Goal: Task Accomplishment & Management: Manage account settings

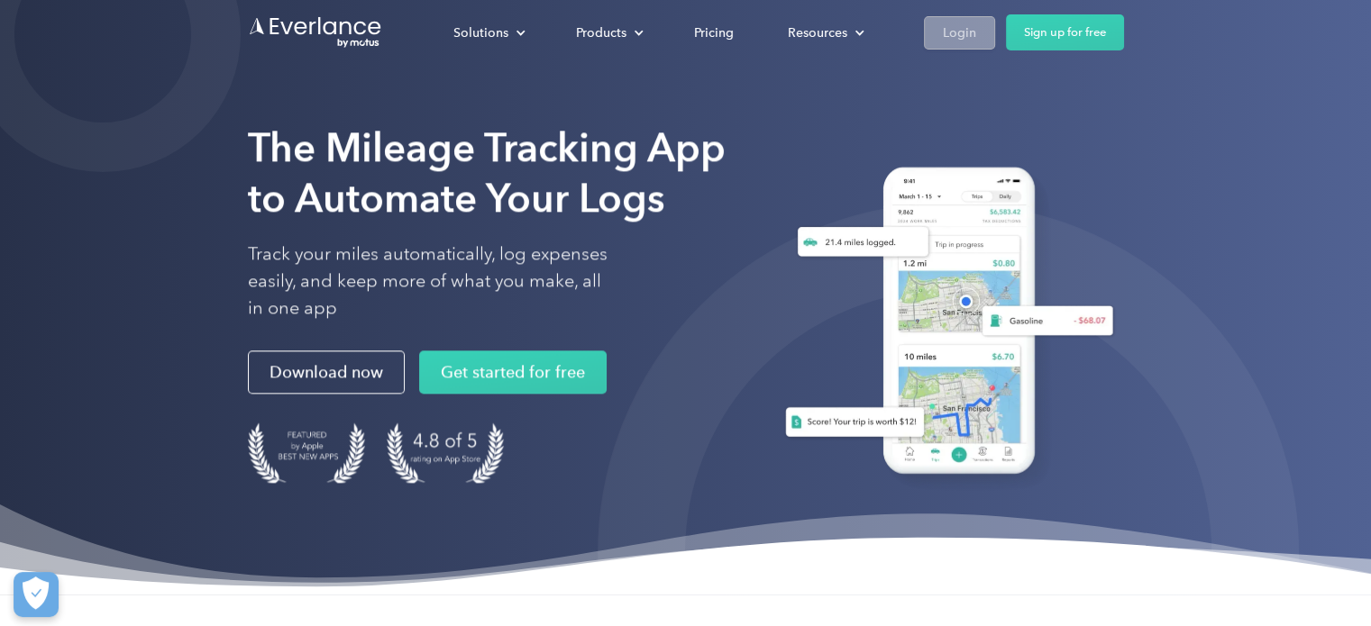
click at [973, 24] on div "Login" at bounding box center [959, 33] width 33 height 23
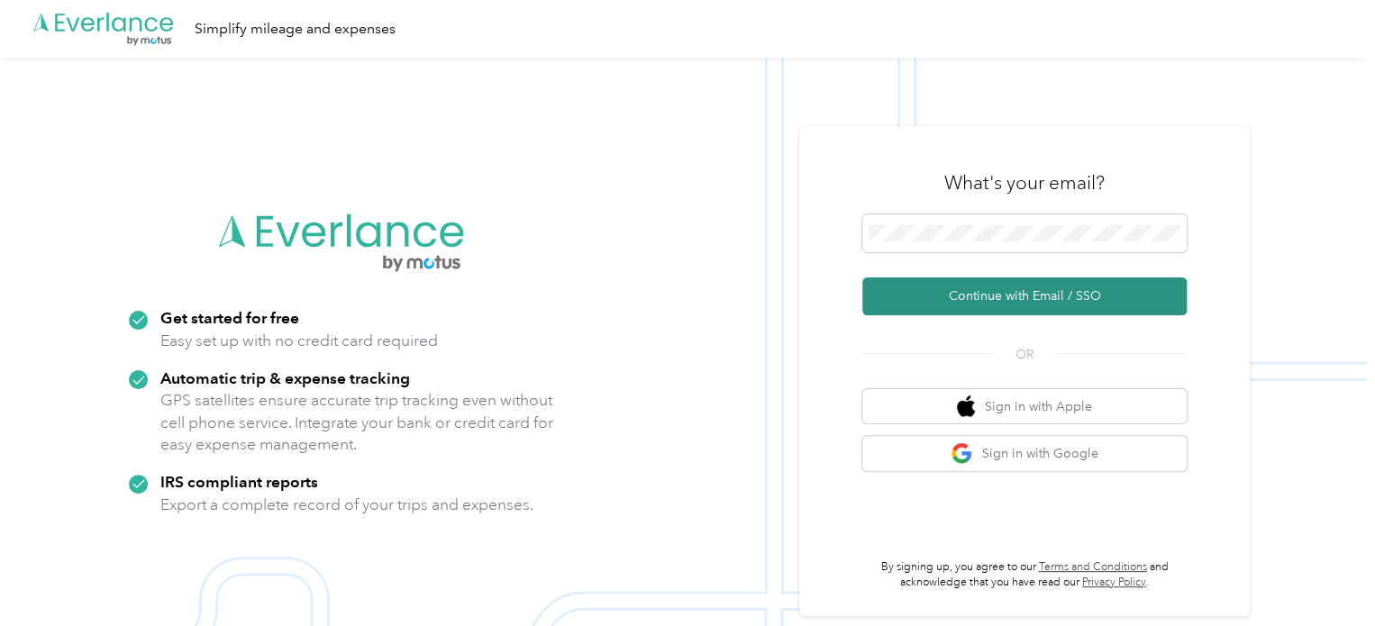
click at [994, 295] on button "Continue with Email / SSO" at bounding box center [1024, 297] width 324 height 38
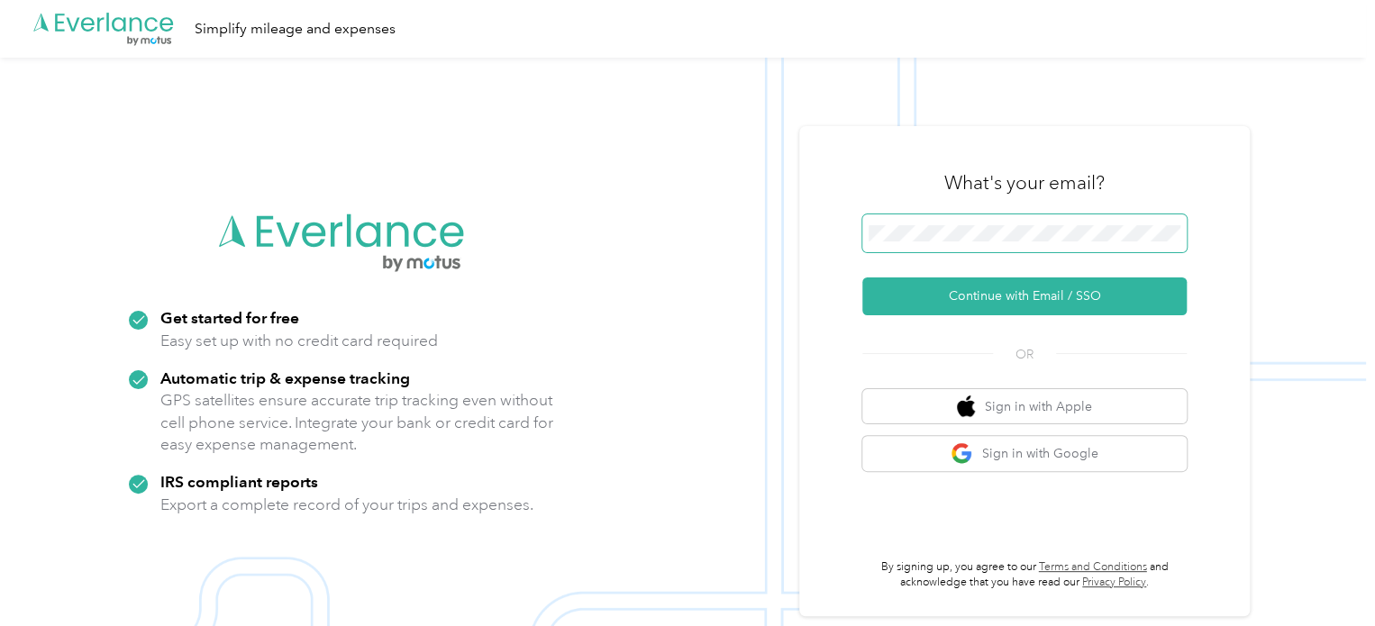
click at [991, 243] on span at bounding box center [1024, 233] width 324 height 38
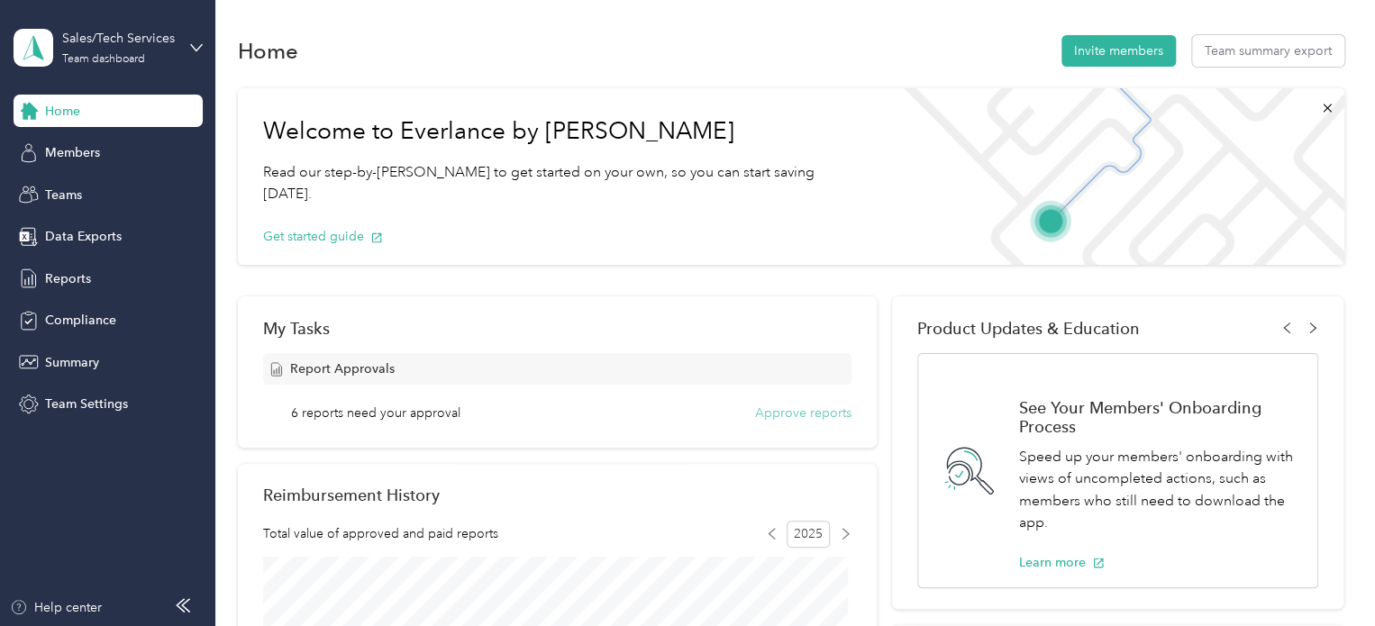
click at [781, 413] on button "Approve reports" at bounding box center [803, 413] width 96 height 19
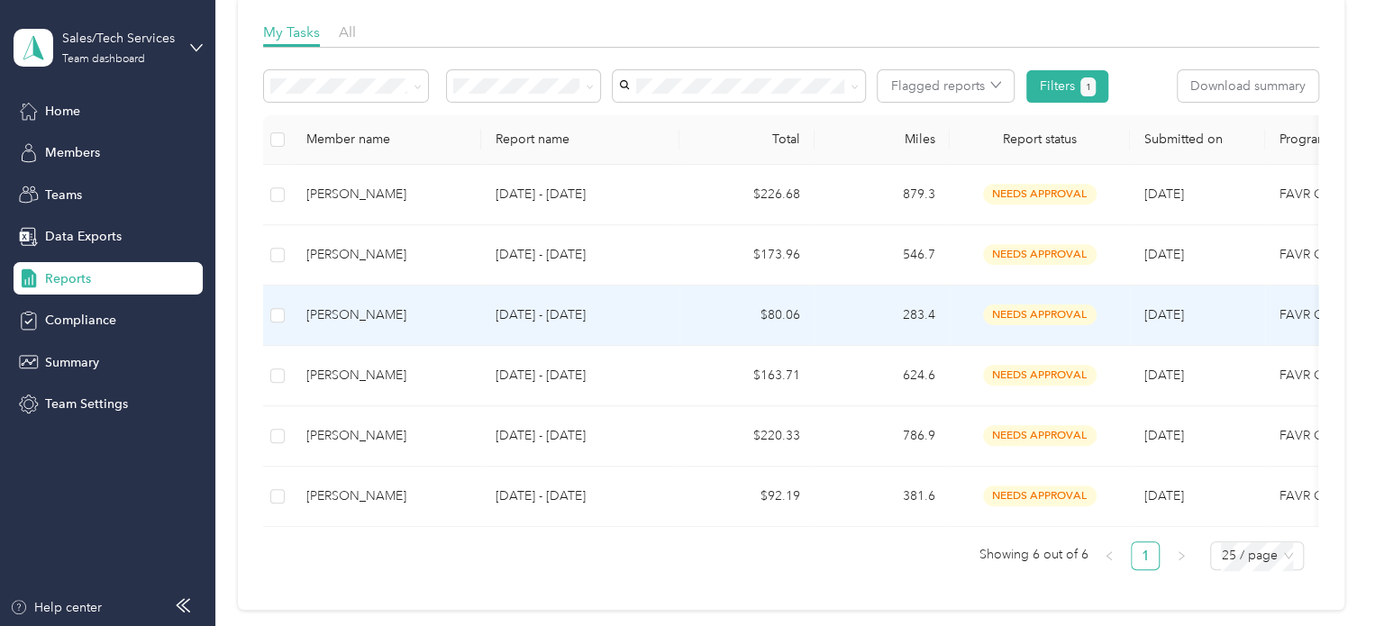
scroll to position [248, 0]
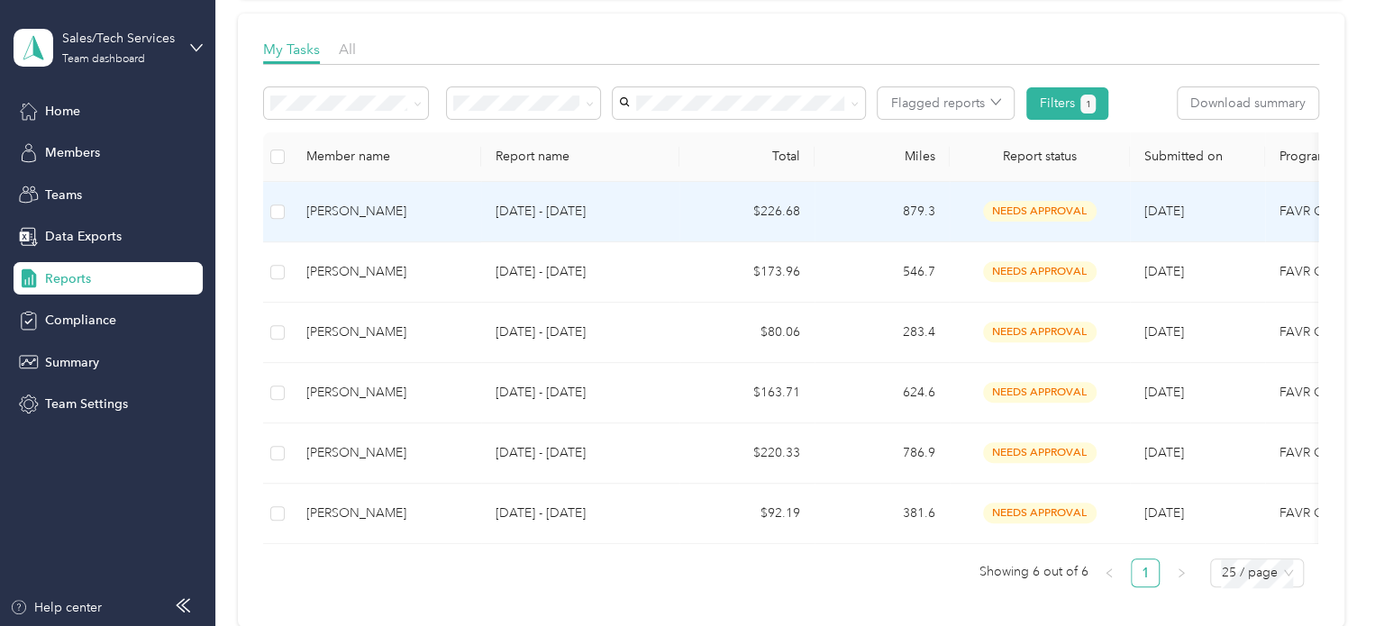
click at [357, 211] on div "Aaron J. Freeberg" at bounding box center [386, 212] width 160 height 20
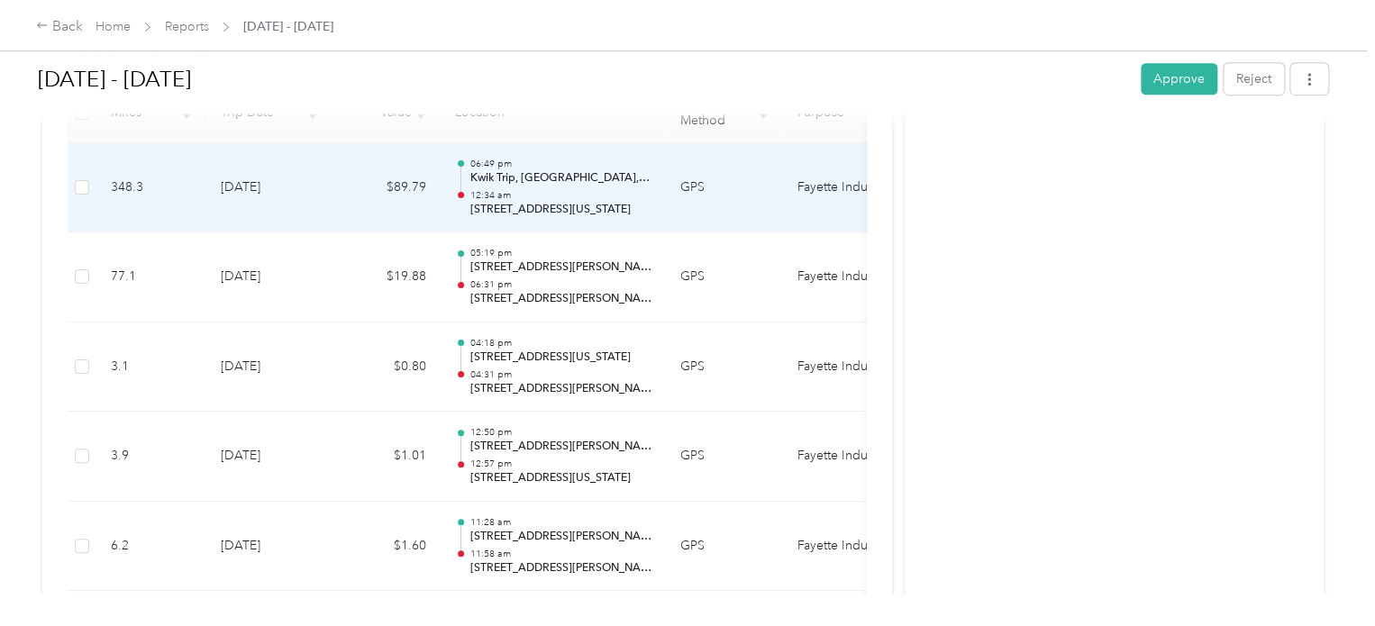
scroll to position [510, 0]
click at [527, 169] on p "Kwik Trip, Shaler Drive, Waupun, Dodge County, Wisconsin, 53963, USA" at bounding box center [560, 176] width 182 height 16
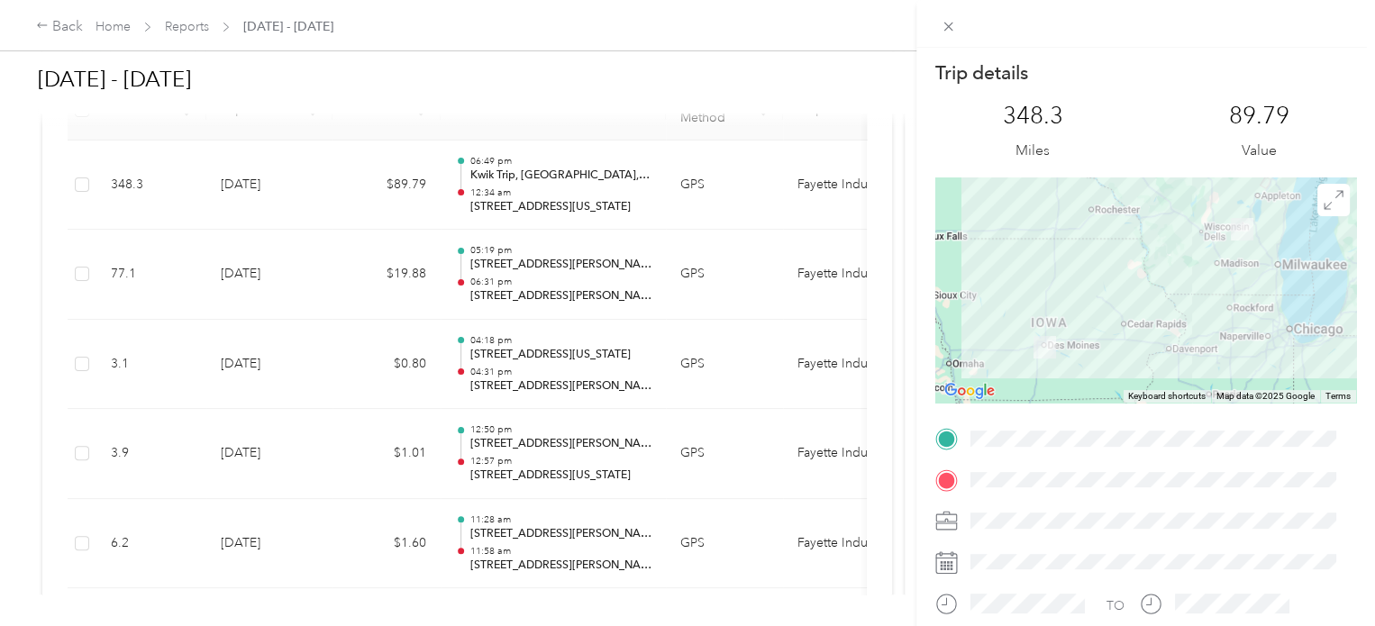
click at [523, 257] on div "Trip details This trip cannot be edited because it is either under review, appr…" at bounding box center [687, 313] width 1375 height 626
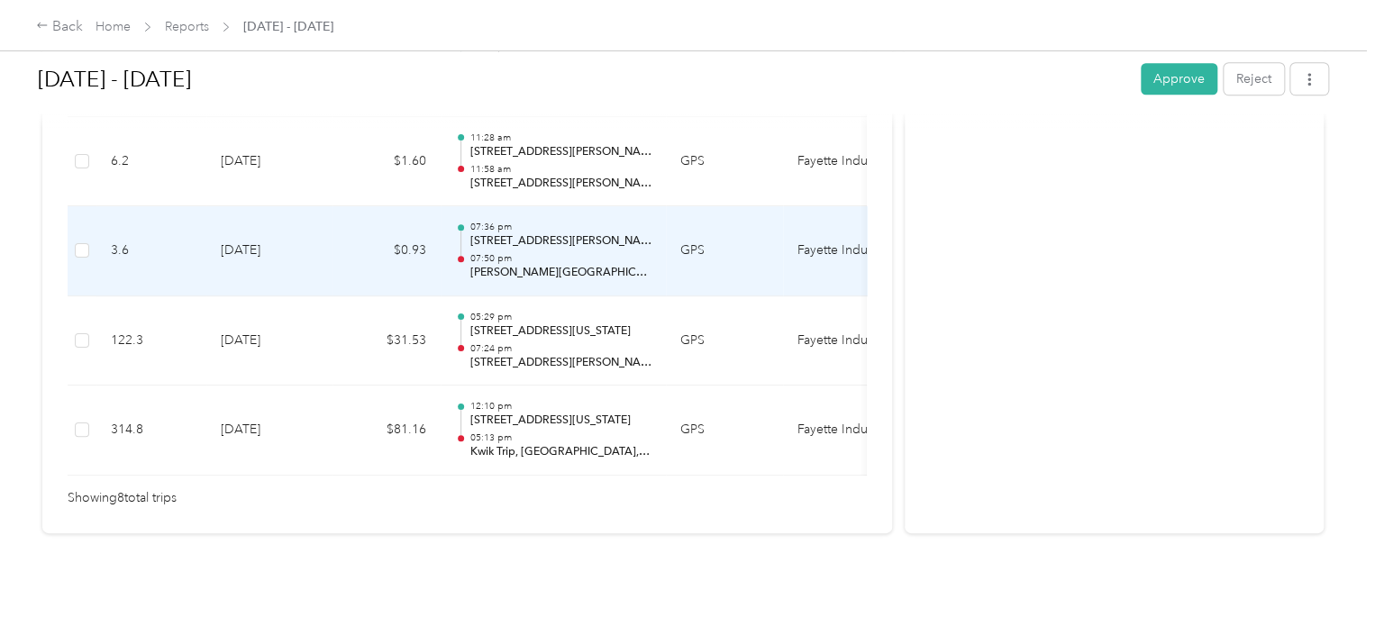
scroll to position [893, 0]
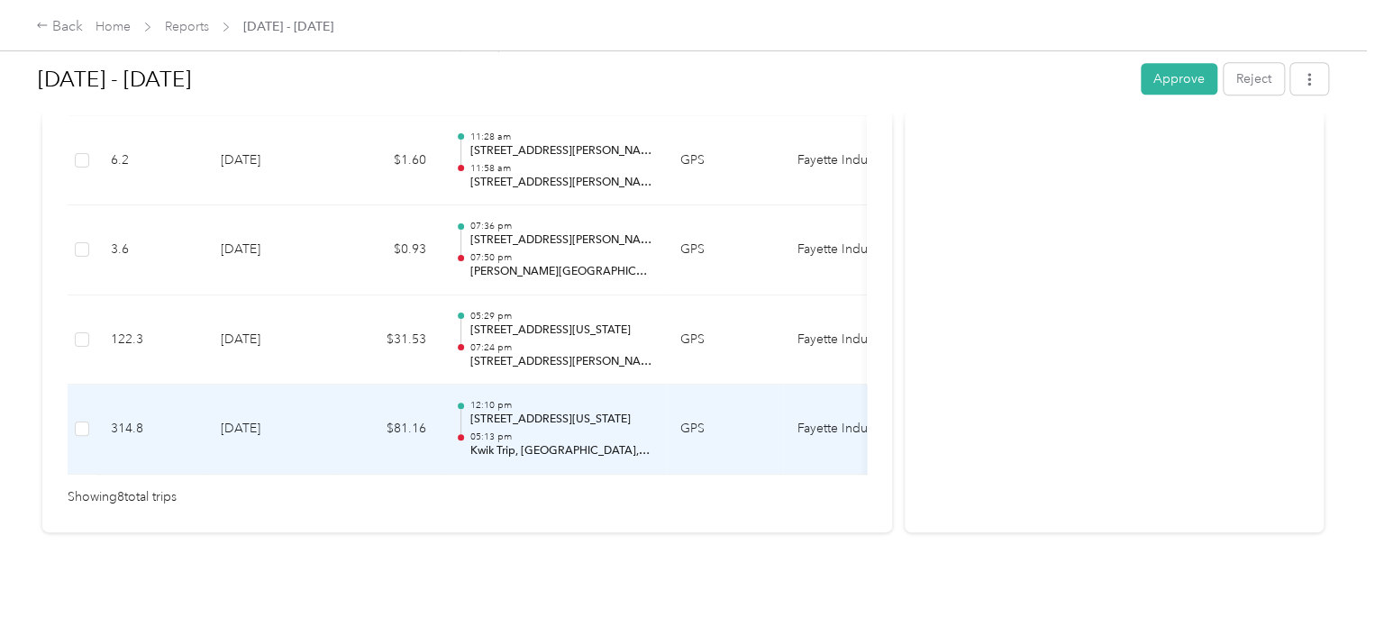
click at [497, 418] on p "3111, West 4th Avenue, Indianola, Warren County, Iowa, 50125, USA" at bounding box center [560, 420] width 182 height 16
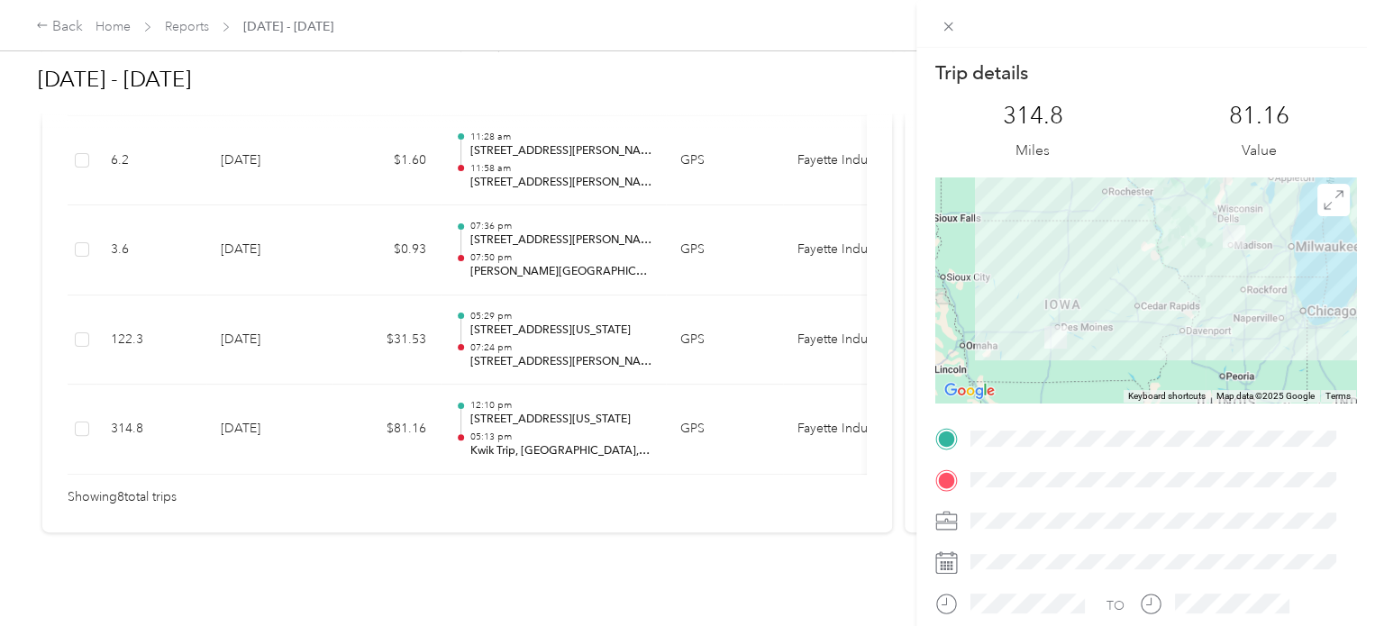
click at [512, 323] on div "Trip details This trip cannot be edited because it is either under review, appr…" at bounding box center [687, 313] width 1375 height 626
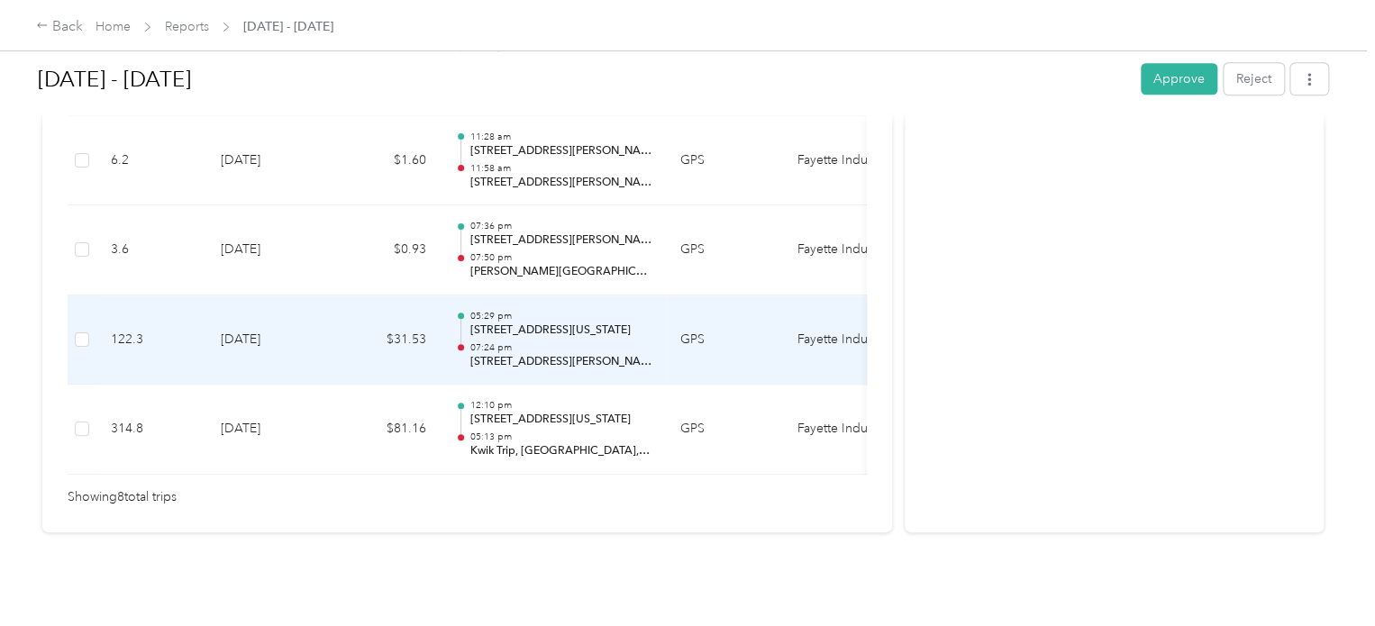
click at [512, 323] on p "2599, Ironwood Drive, East Side, Sun Prairie, Dane County, Wisconsin, 53590, USA" at bounding box center [560, 331] width 182 height 16
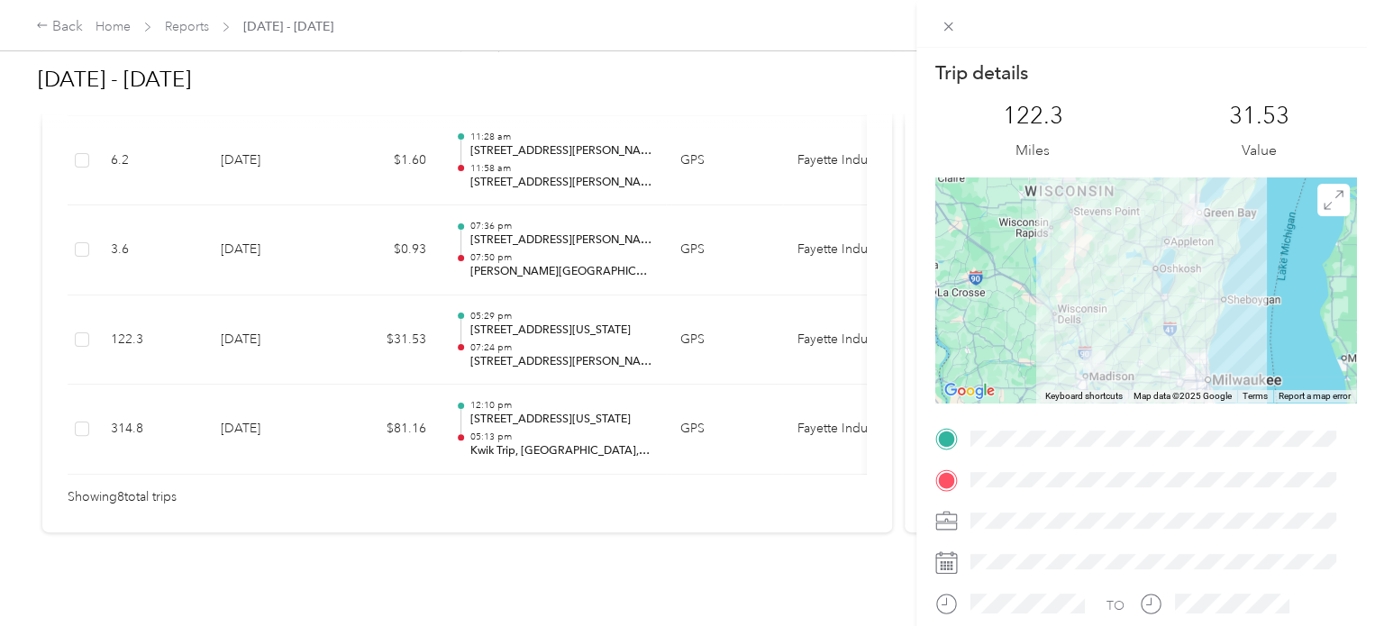
click at [74, 32] on div "Trip details This trip cannot be edited because it is either under review, appr…" at bounding box center [687, 313] width 1375 height 626
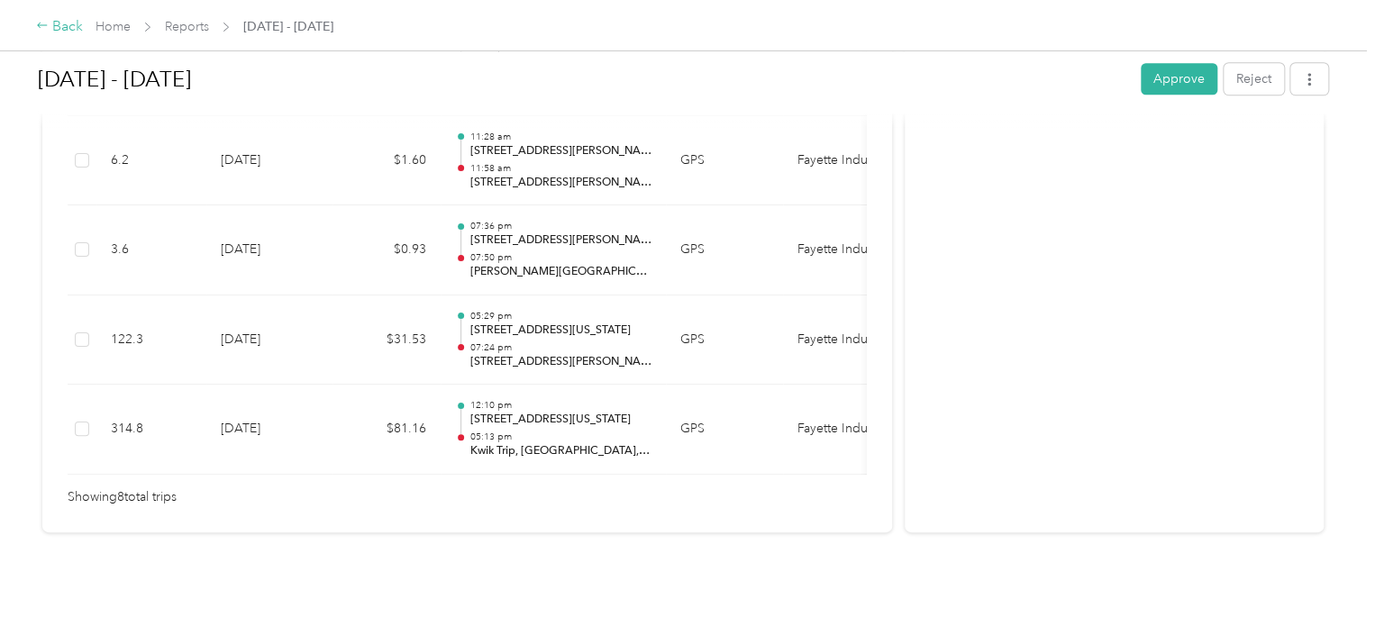
click at [66, 23] on div "Back" at bounding box center [59, 27] width 47 height 22
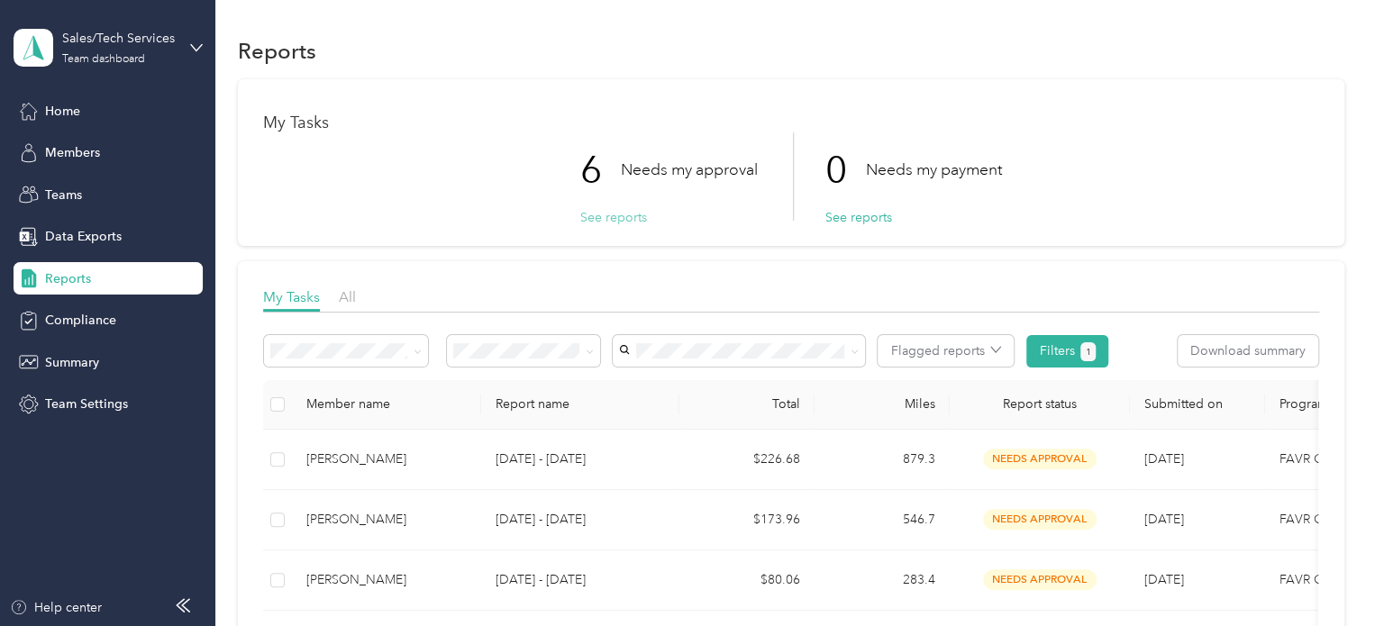
click at [632, 219] on button "See reports" at bounding box center [613, 217] width 67 height 19
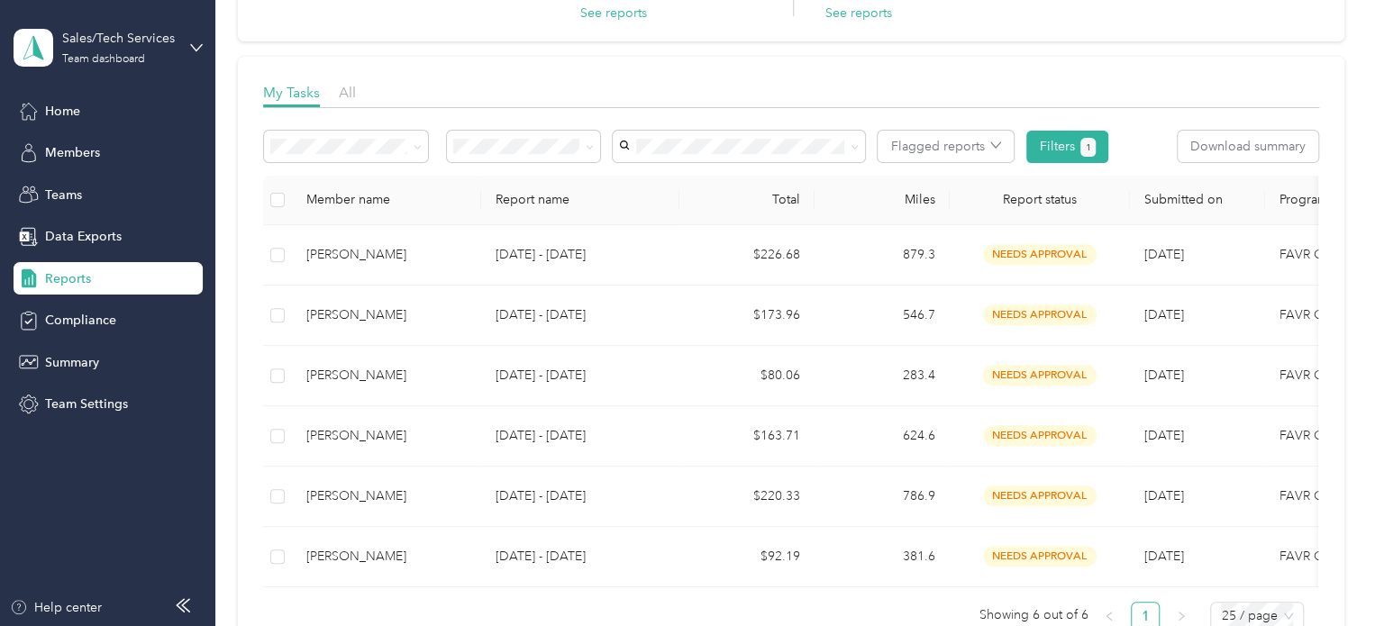
scroll to position [219, 0]
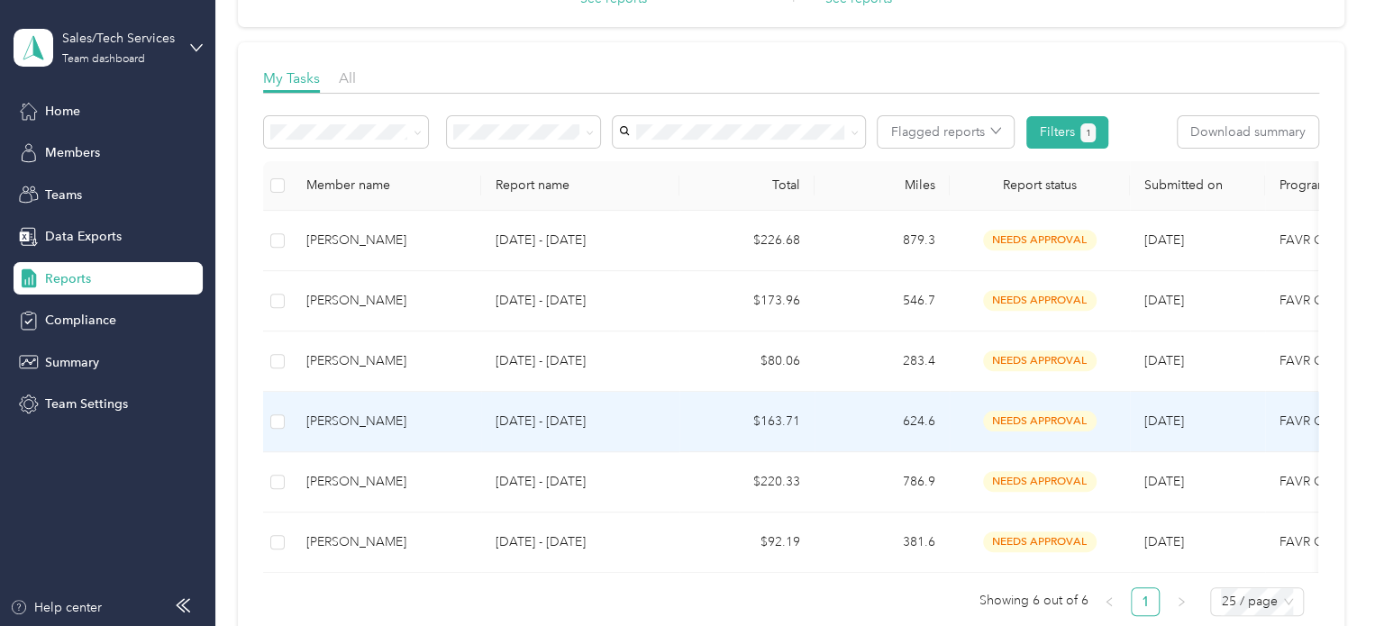
click at [384, 417] on div "Brandi L. Traynham" at bounding box center [386, 422] width 160 height 20
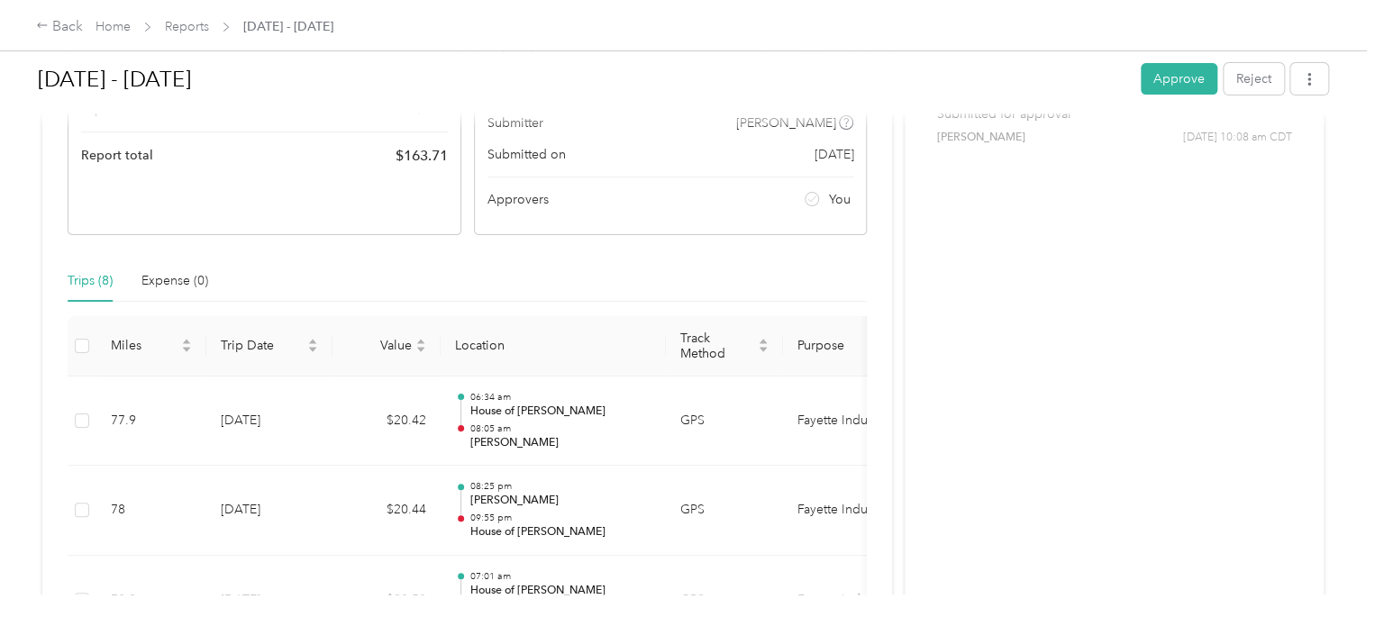
scroll to position [202, 0]
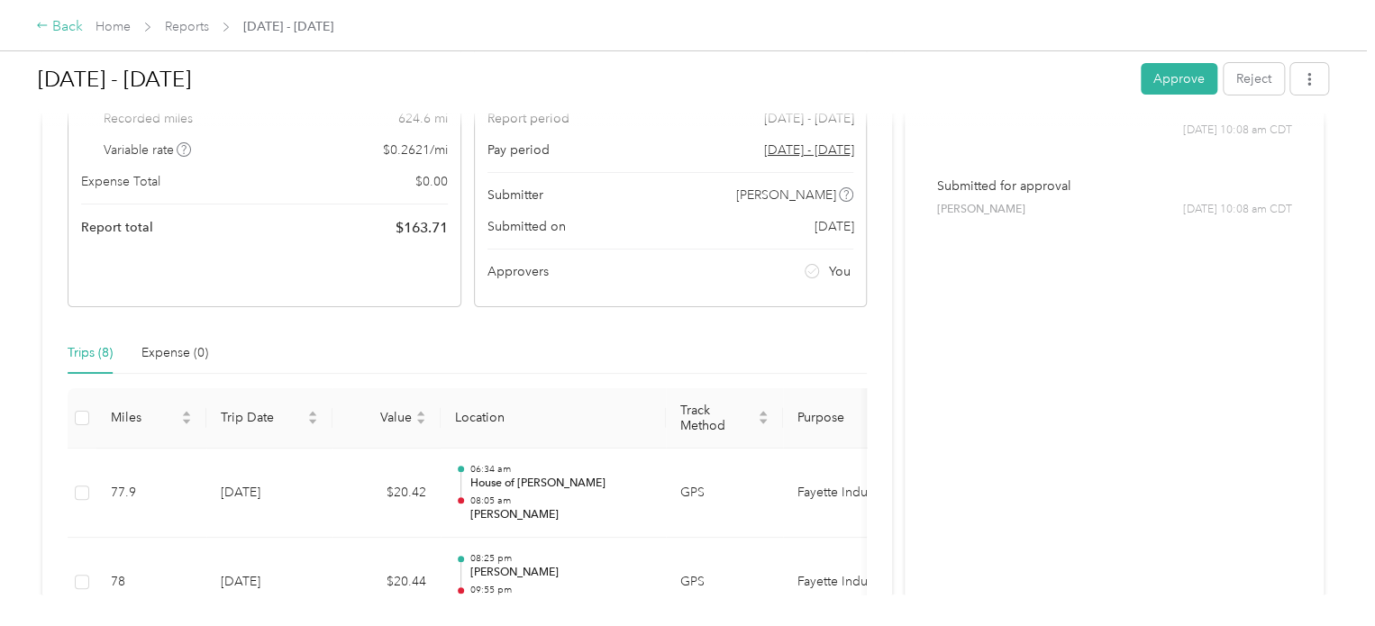
click at [56, 24] on div "Back" at bounding box center [59, 27] width 47 height 22
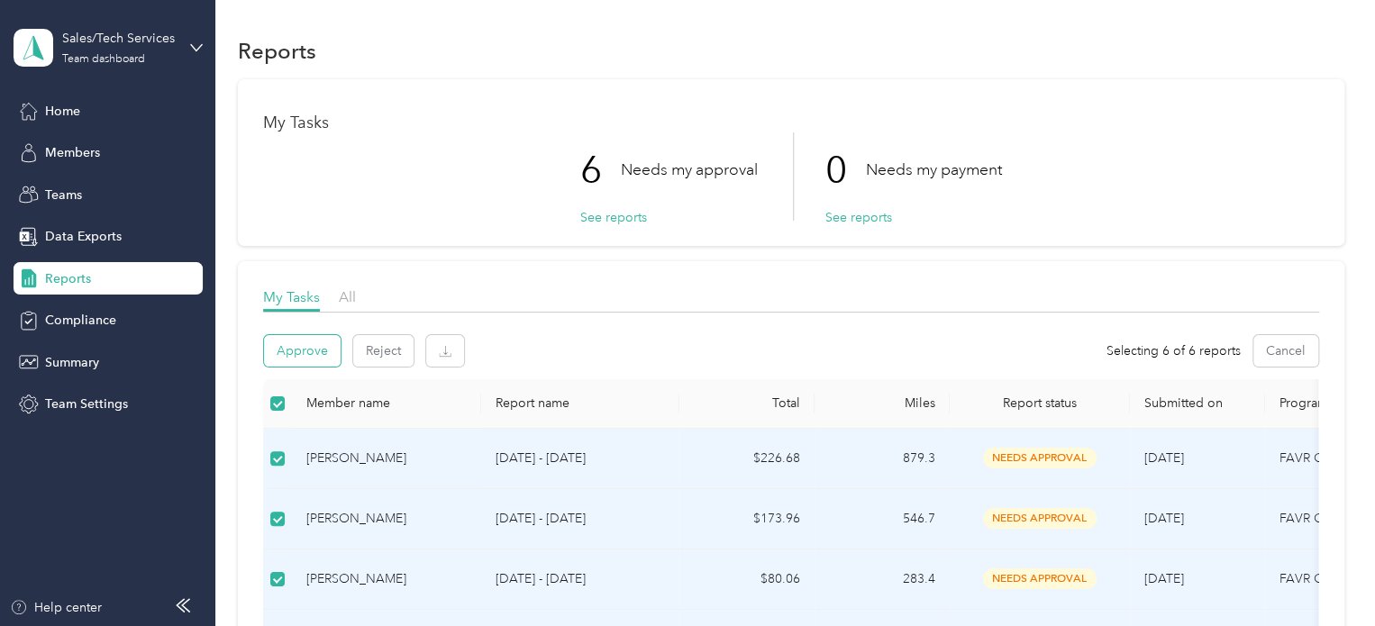
click at [287, 364] on button "Approve" at bounding box center [302, 351] width 77 height 32
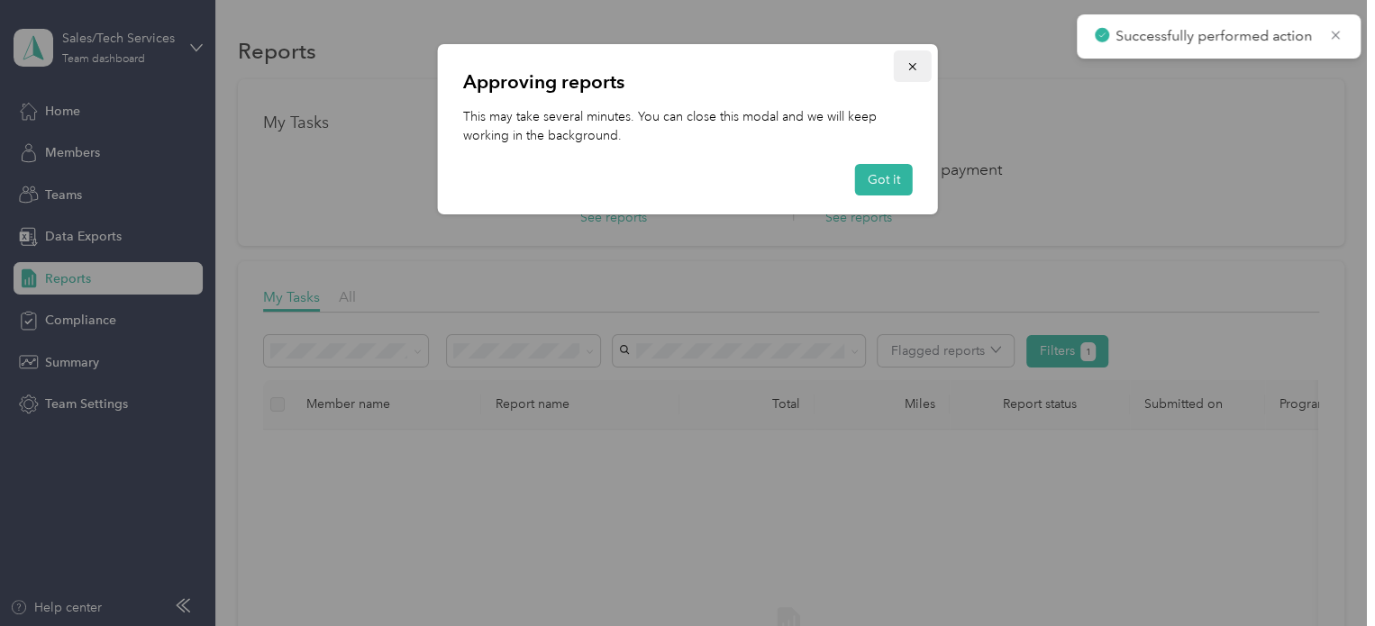
click at [916, 68] on icon "button" at bounding box center [913, 66] width 13 height 13
